Goal: Check status: Check status

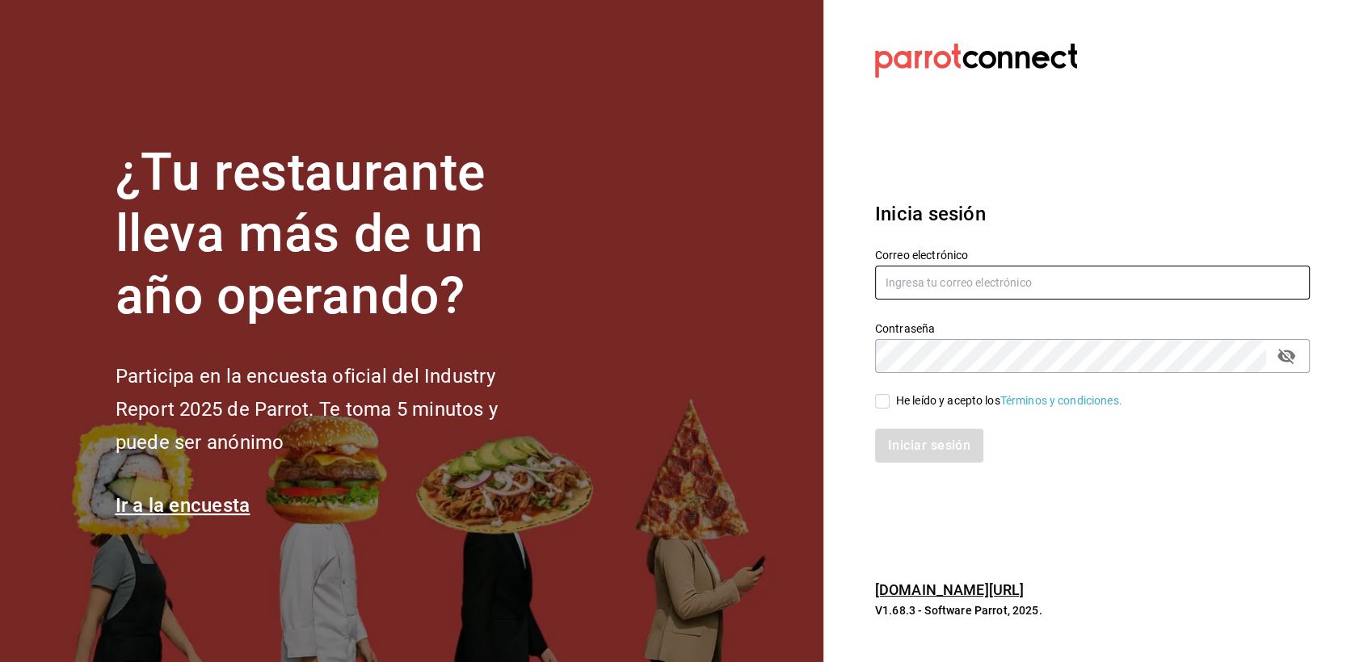
type input "[EMAIL_ADDRESS][DOMAIN_NAME]"
click at [927, 404] on div "He leído y acepto los Términos y condiciones." at bounding box center [1009, 401] width 226 height 17
click at [889, 404] on input "He leído y acepto los Términos y condiciones." at bounding box center [882, 401] width 15 height 15
checkbox input "true"
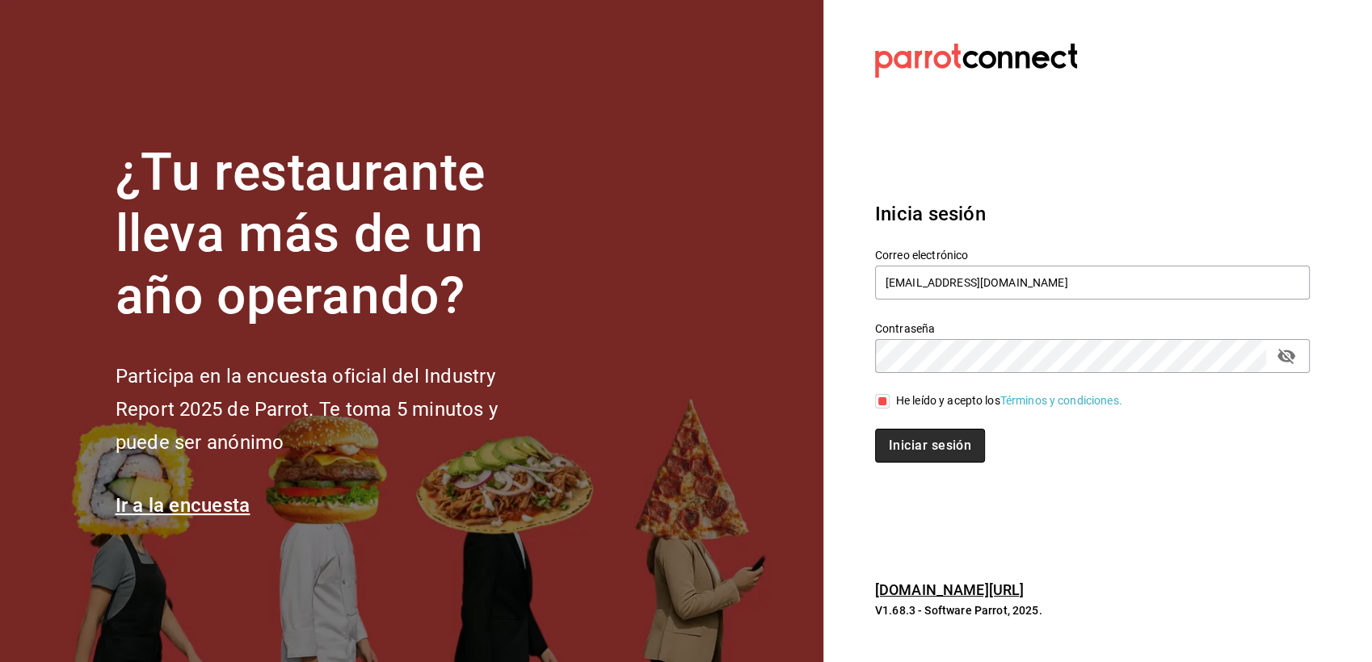
click at [923, 439] on button "Iniciar sesión" at bounding box center [930, 446] width 110 height 34
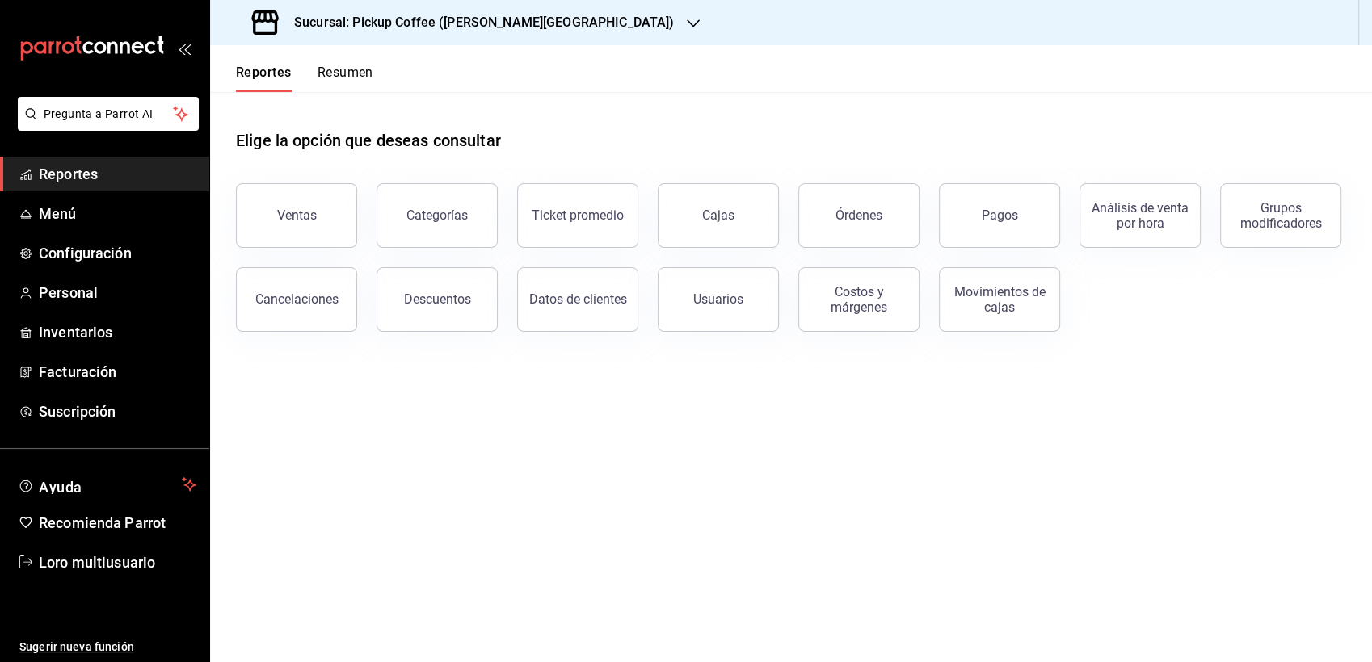
click at [352, 30] on h3 "Sucursal: Pickup Coffee ([PERSON_NAME][GEOGRAPHIC_DATA])" at bounding box center [477, 22] width 393 height 19
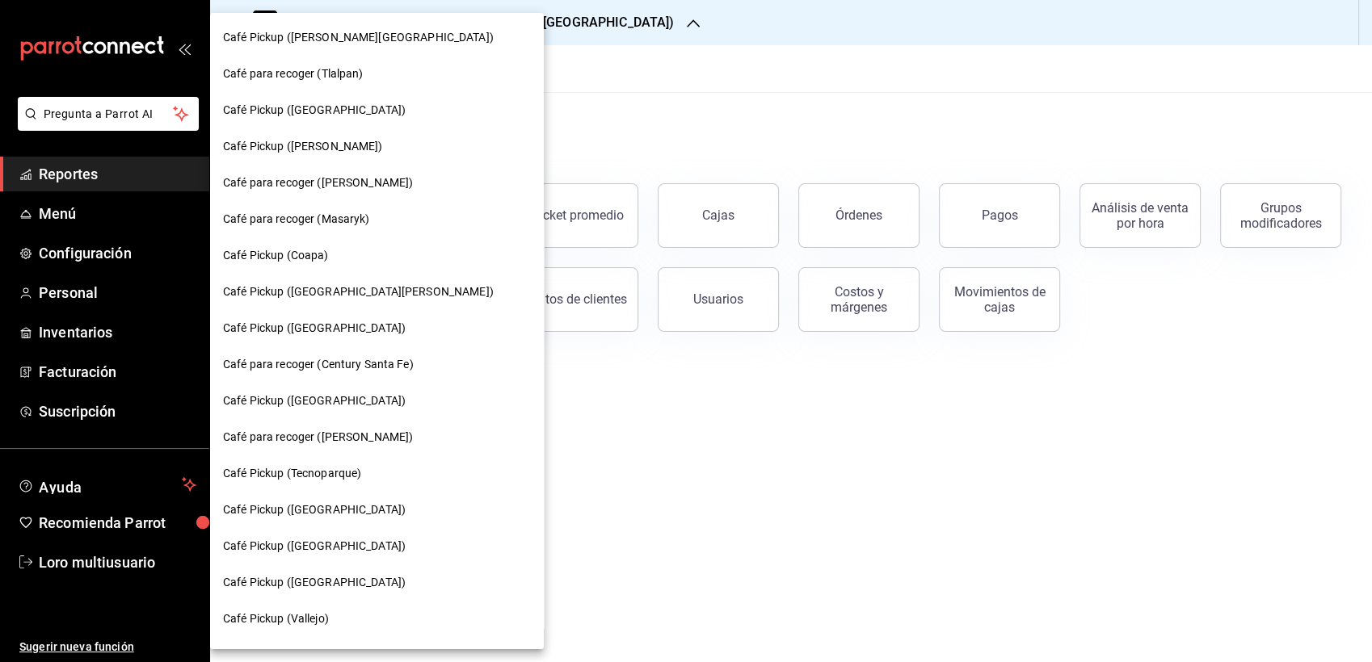
drag, startPoint x: 460, startPoint y: 149, endPoint x: 458, endPoint y: 101, distance: 47.7
click at [373, 111] on div "Café Pickup ([GEOGRAPHIC_DATA])" at bounding box center [377, 110] width 308 height 17
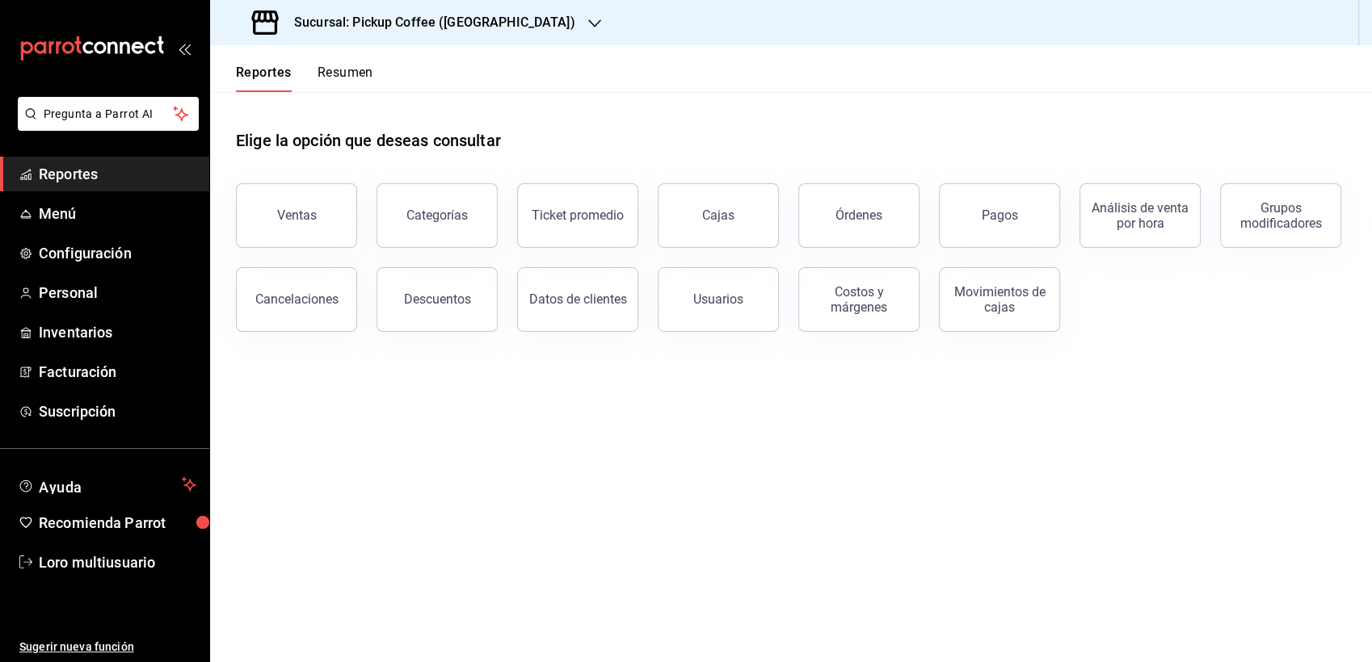
click at [343, 74] on button "Resumen" at bounding box center [345, 78] width 56 height 27
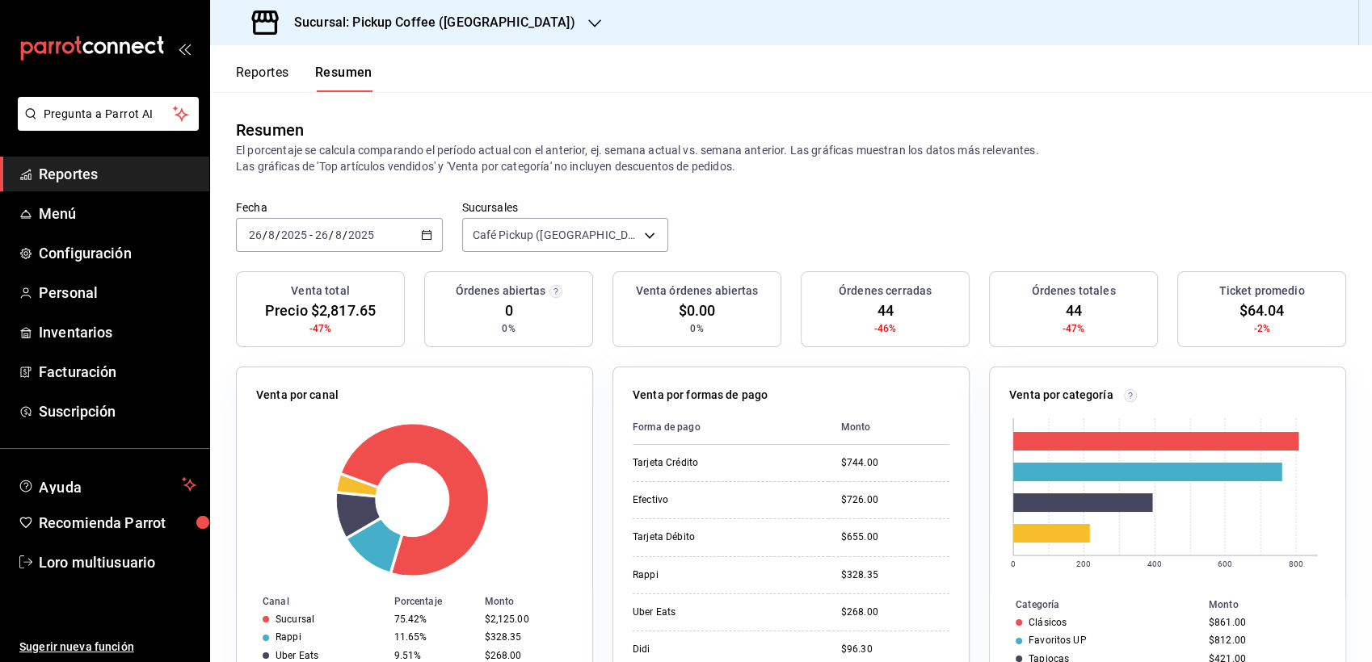
click at [341, 237] on input "8" at bounding box center [338, 235] width 8 height 13
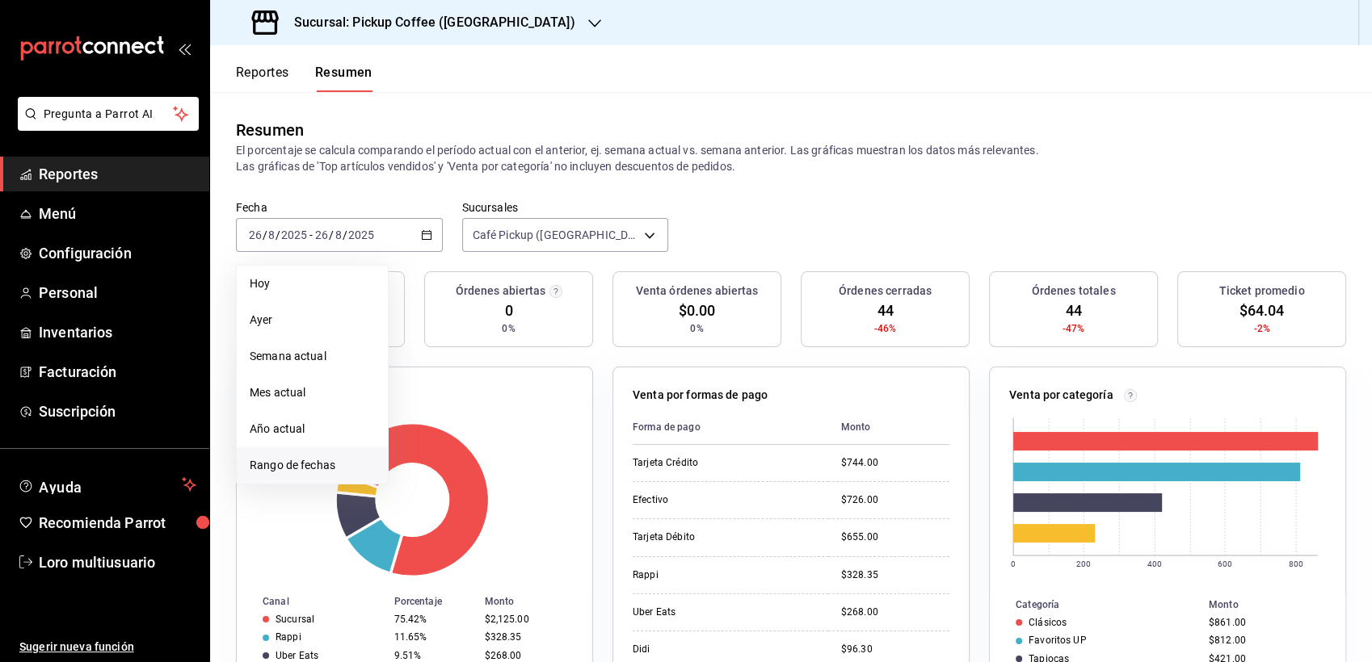
click at [259, 460] on span "Rango de fechas" at bounding box center [312, 465] width 125 height 17
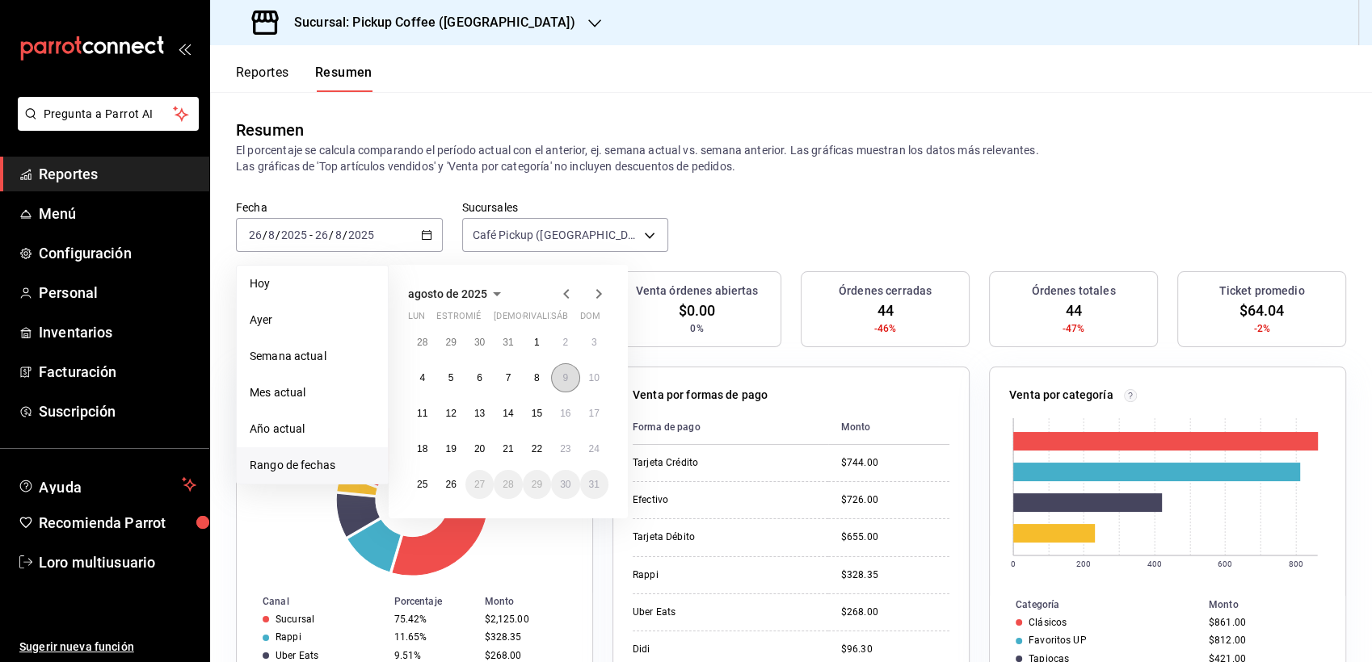
click at [573, 383] on button "9" at bounding box center [565, 378] width 28 height 29
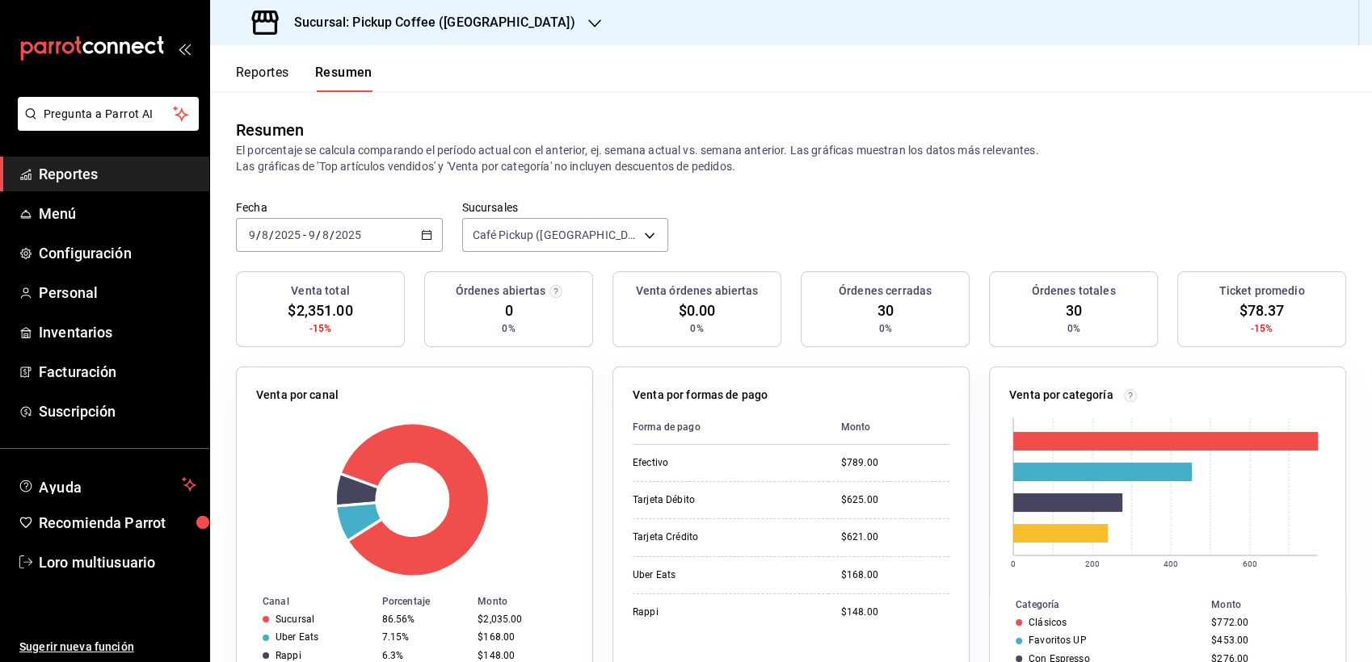
click at [447, 29] on h3 "Sucursal: Pickup Coffee ([GEOGRAPHIC_DATA])" at bounding box center [428, 22] width 294 height 19
